Goal: Information Seeking & Learning: Learn about a topic

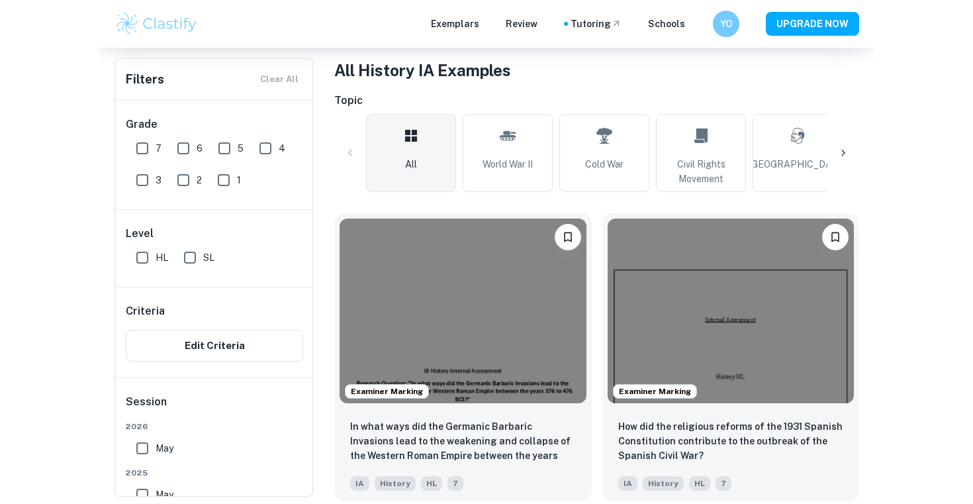
scroll to position [255, 0]
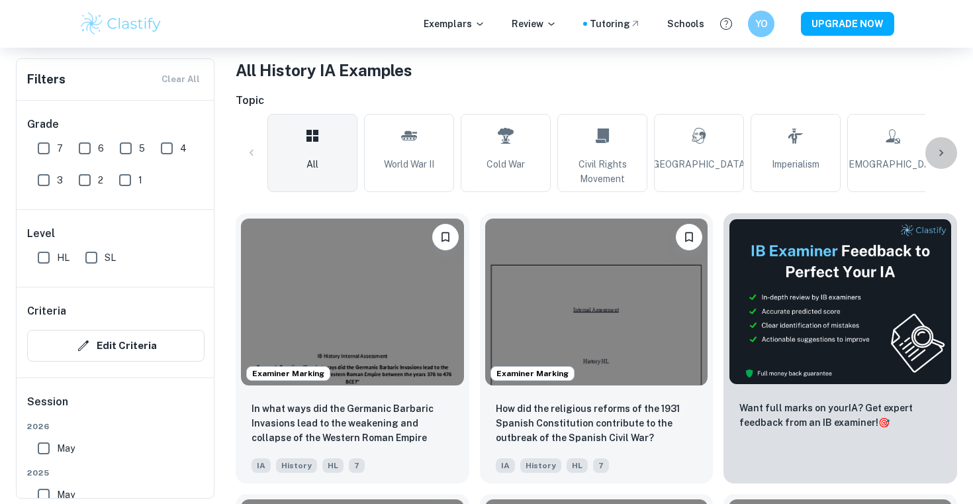
click at [513, 148] on icon at bounding box center [941, 152] width 13 height 13
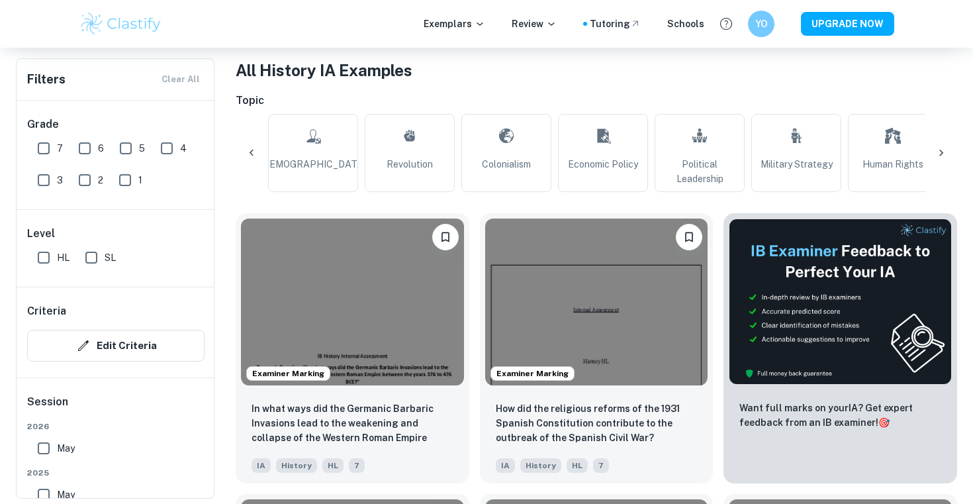
scroll to position [0, 621]
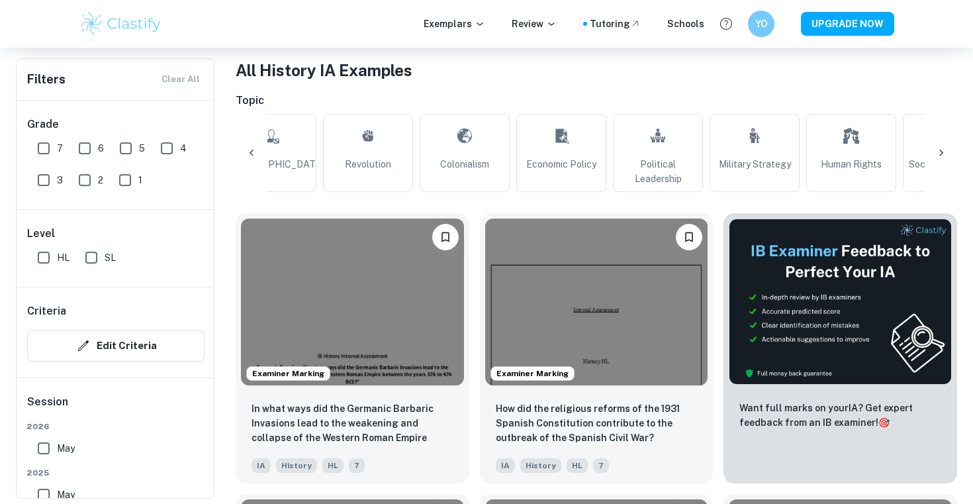
click at [302, 152] on link "[DEMOGRAPHIC_DATA]" at bounding box center [271, 153] width 90 height 78
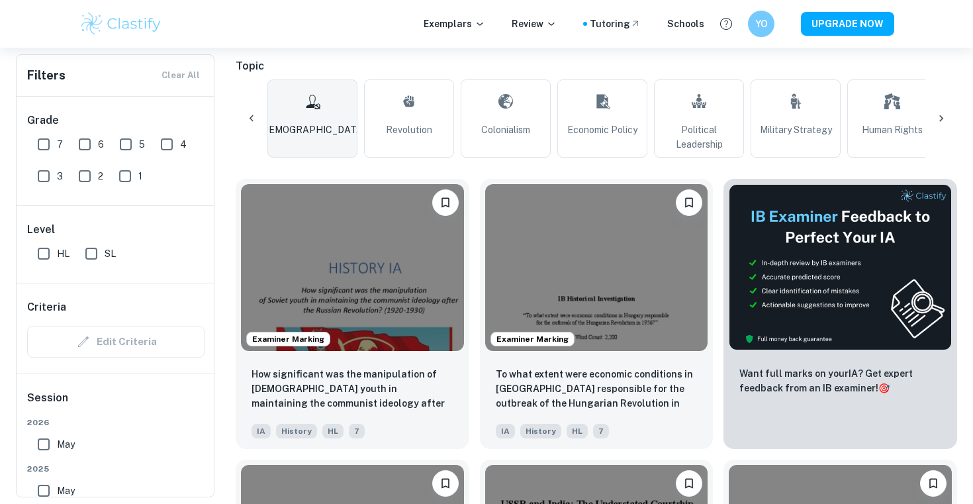
scroll to position [293, 0]
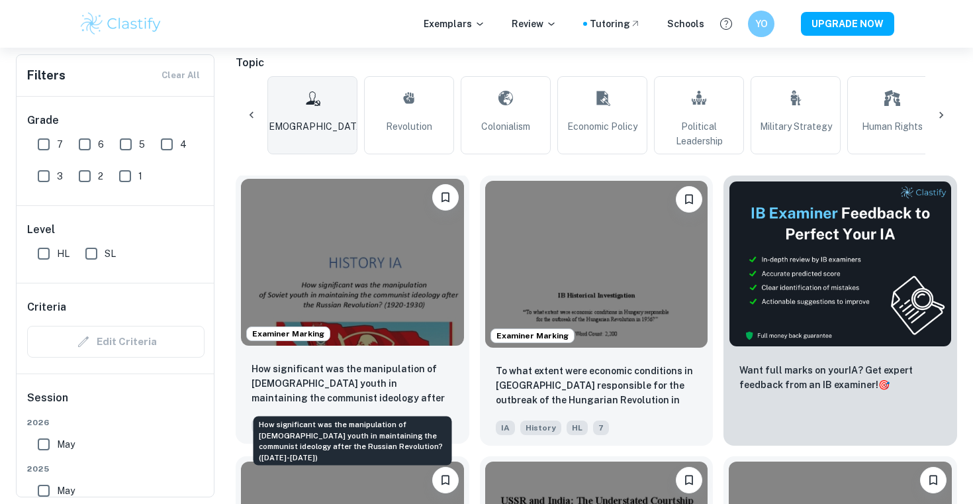
click at [384, 396] on p "How significant was the manipulation of [DEMOGRAPHIC_DATA] youth in maintaining…" at bounding box center [353, 383] width 202 height 45
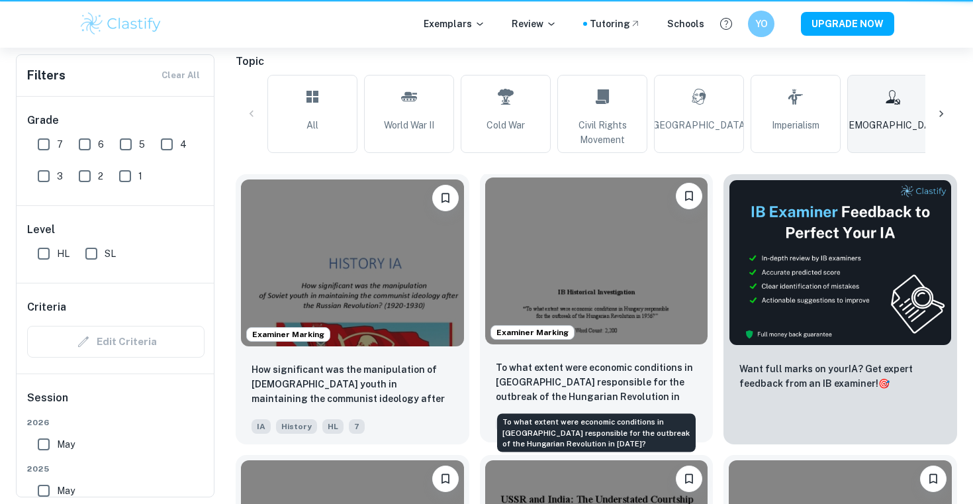
scroll to position [295, 0]
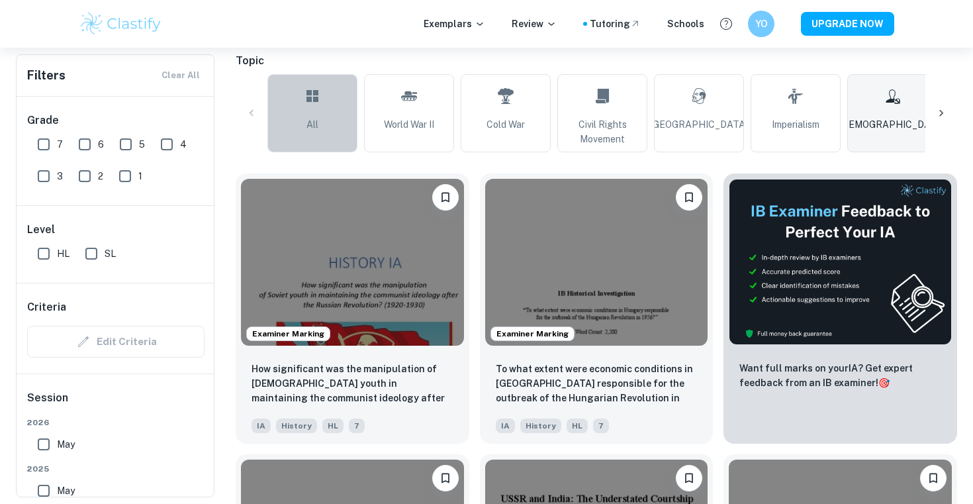
click at [300, 95] on link "All" at bounding box center [312, 113] width 90 height 78
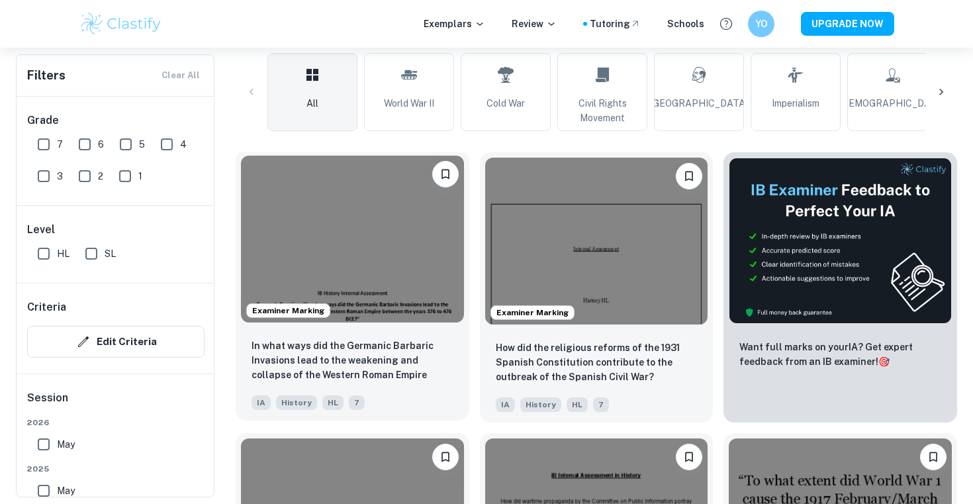
scroll to position [318, 0]
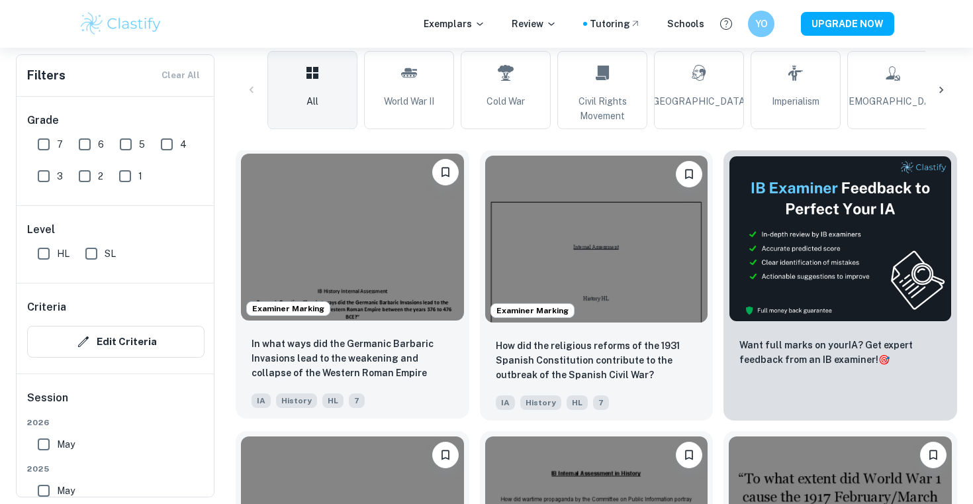
click at [424, 281] on img at bounding box center [352, 237] width 223 height 167
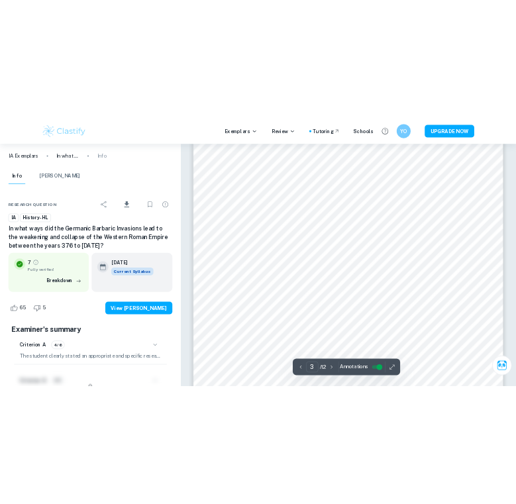
scroll to position [1935, 0]
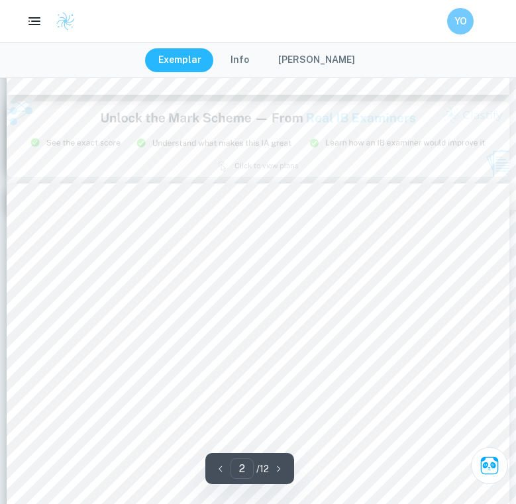
type input "3"
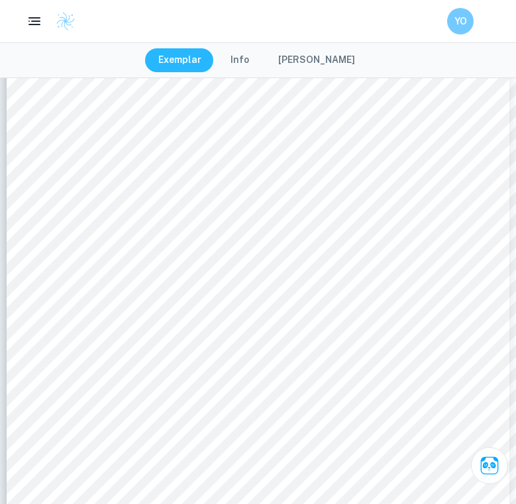
scroll to position [1714, 0]
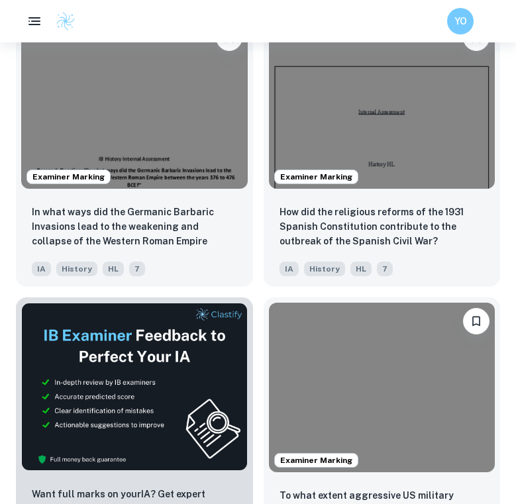
scroll to position [524, 0]
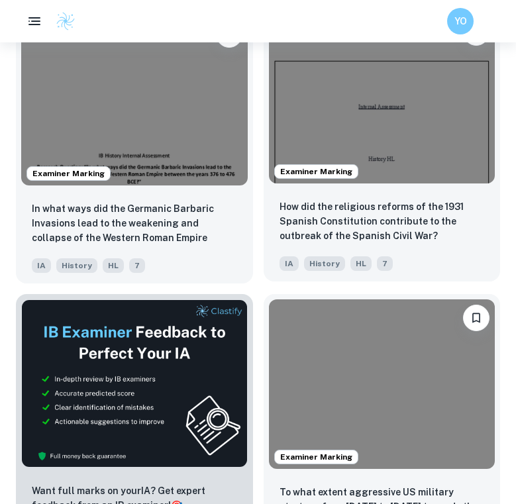
click at [373, 216] on p "How did the religious reforms of the 1931 Spanish Constitution contribute to th…" at bounding box center [381, 221] width 205 height 44
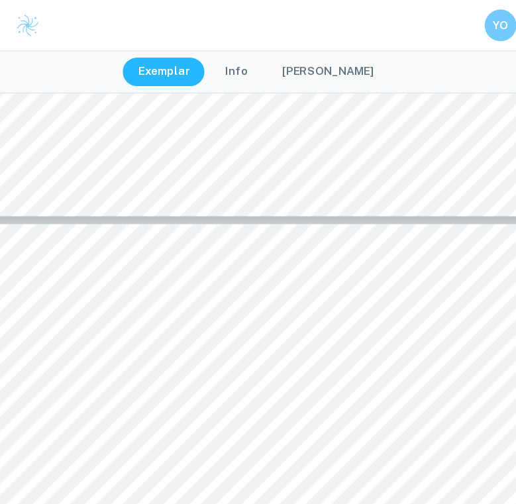
scroll to position [2215, 0]
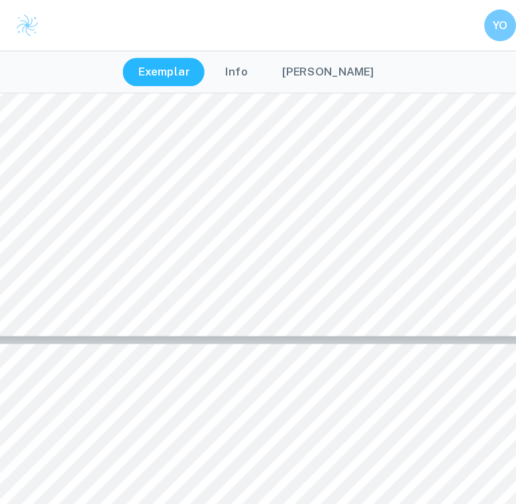
type input "3"
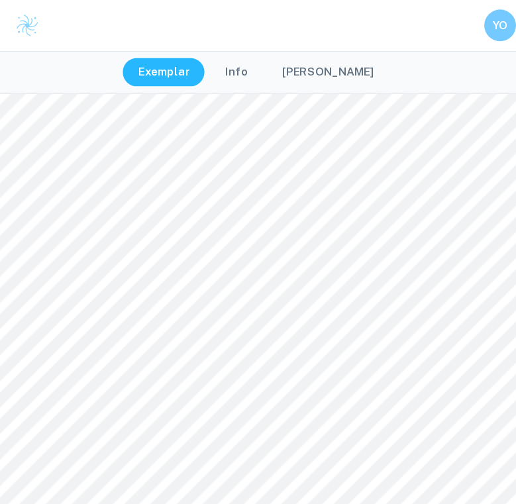
scroll to position [1650, 0]
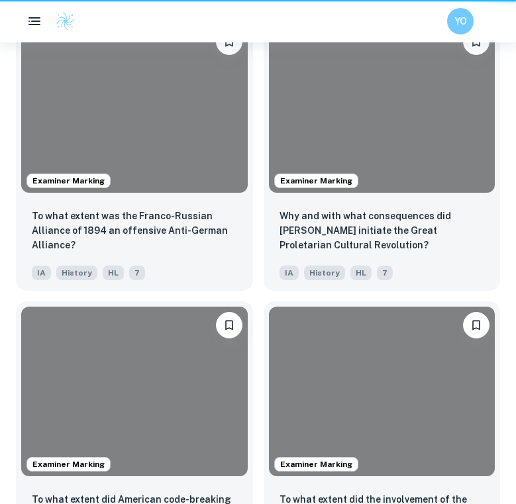
scroll to position [524, 0]
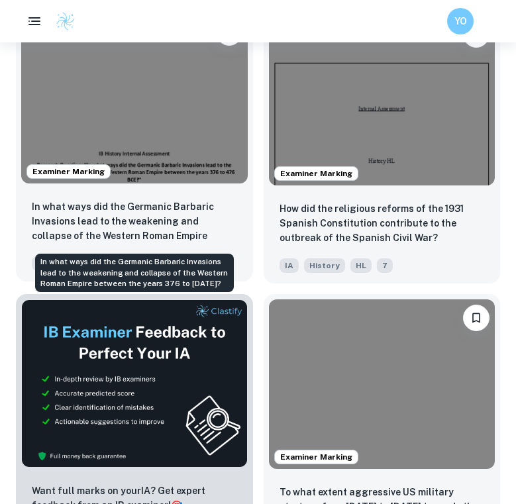
click at [209, 216] on p "In what ways did the Germanic Barbaric Invasions lead to the weakening and coll…" at bounding box center [134, 221] width 205 height 45
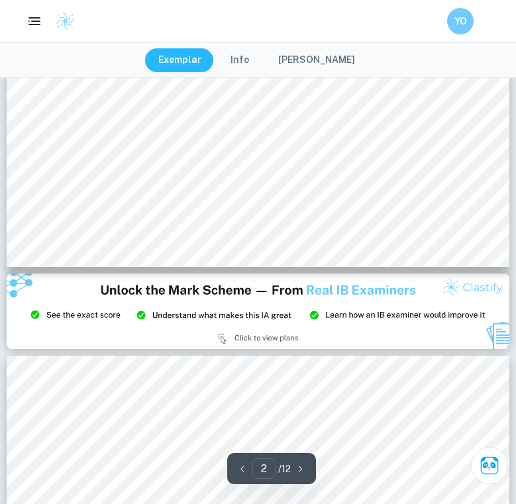
type input "3"
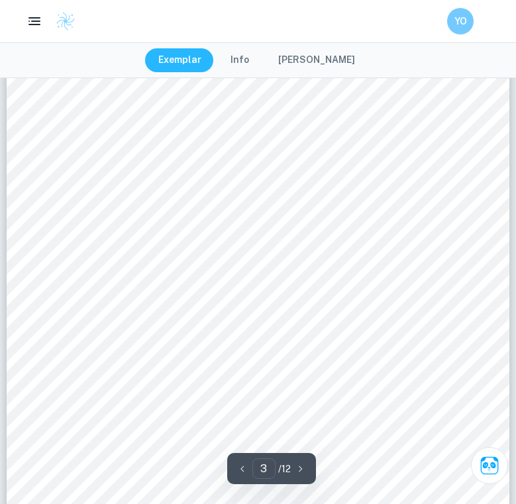
scroll to position [1769, 0]
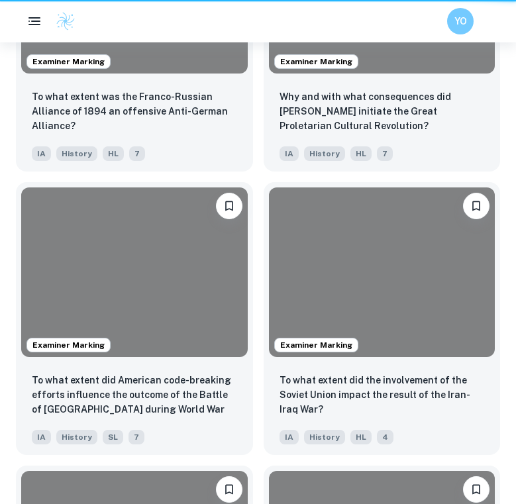
scroll to position [524, 0]
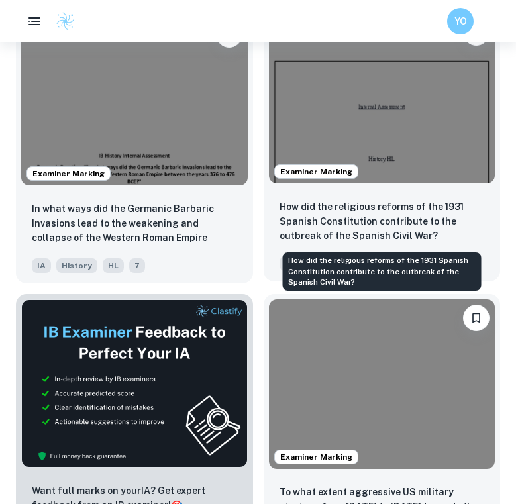
click at [361, 218] on p "How did the religious reforms of the 1931 Spanish Constitution contribute to th…" at bounding box center [381, 221] width 205 height 44
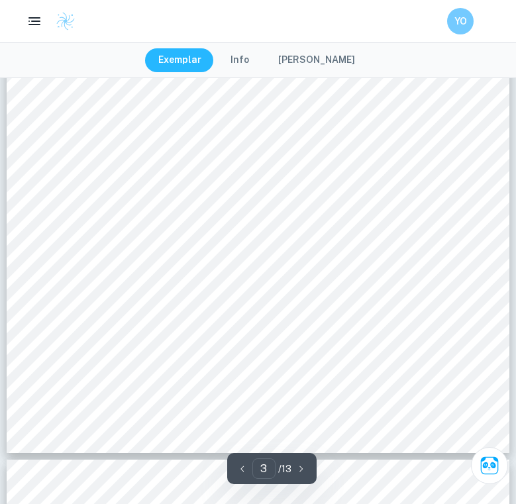
type input "4"
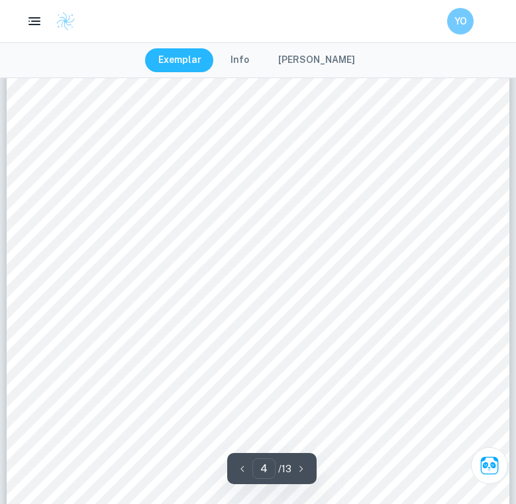
scroll to position [2342, 0]
